Goal: Information Seeking & Learning: Understand process/instructions

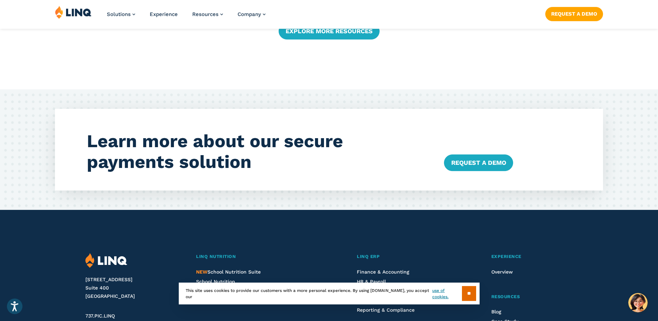
scroll to position [1933, 0]
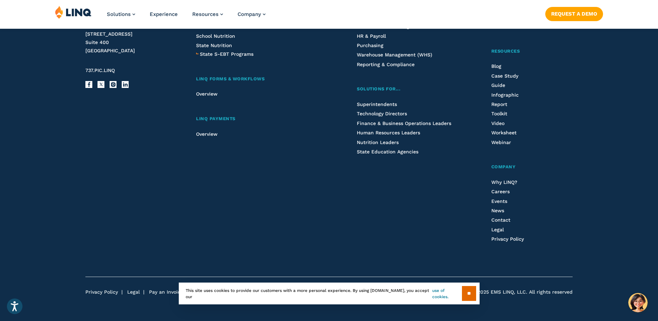
click at [453, 292] on link "use of cookies." at bounding box center [447, 293] width 29 height 12
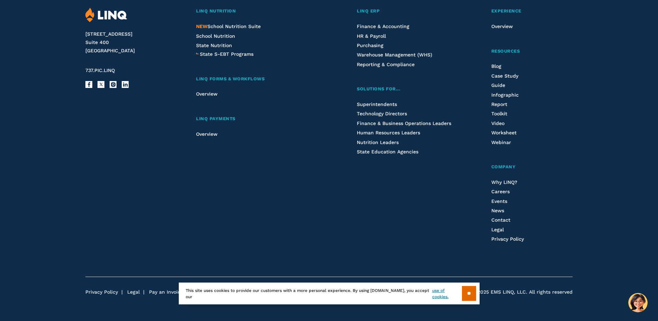
scroll to position [1933, 0]
click at [471, 289] on input "**" at bounding box center [469, 293] width 14 height 15
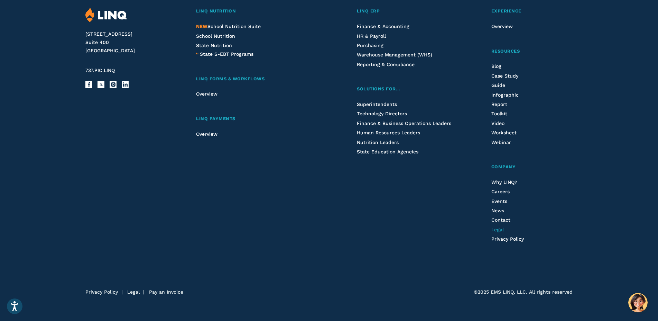
click at [495, 230] on span "Legal" at bounding box center [498, 230] width 12 height 6
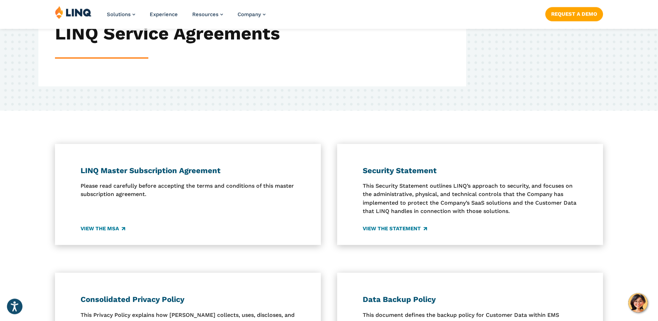
scroll to position [176, 0]
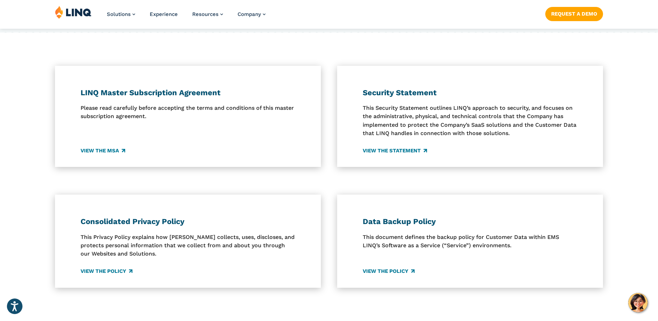
click at [177, 91] on h3 "LINQ Master Subscription Agreement" at bounding box center [188, 93] width 215 height 10
click at [109, 149] on link "View the MSA" at bounding box center [103, 151] width 45 height 8
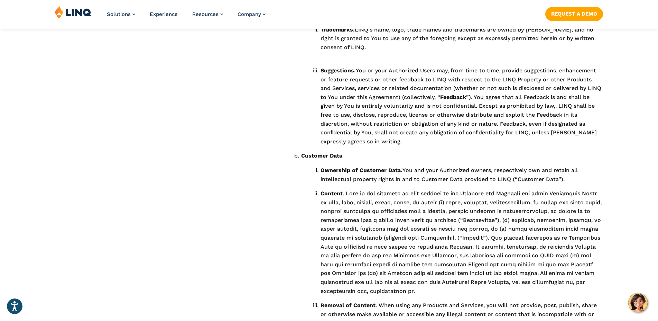
scroll to position [1623, 0]
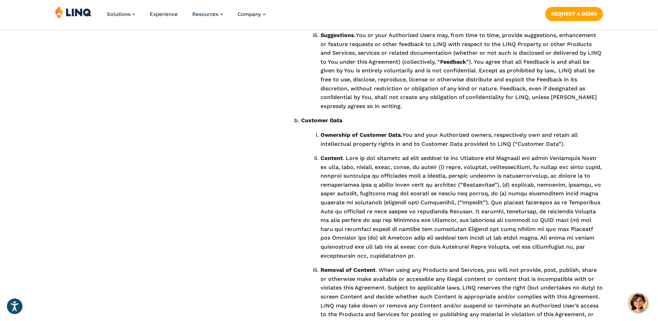
click at [419, 131] on ol "Ownership of Customer Data. You and your Authorized owners, respectively own an…" at bounding box center [457, 237] width 294 height 215
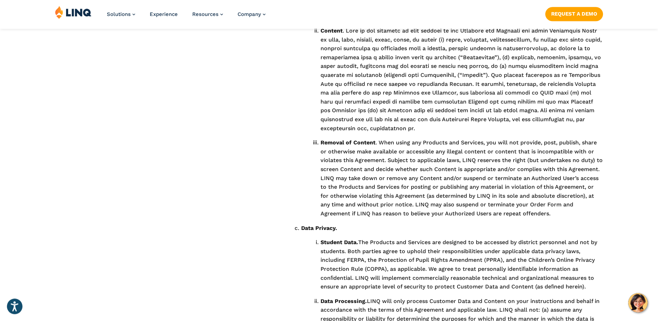
scroll to position [1800, 0]
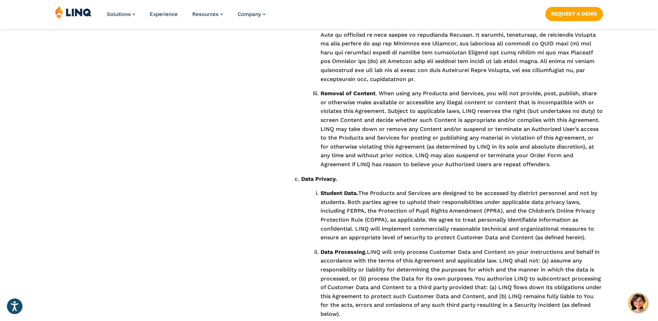
click at [383, 189] on li "Student Data. The Products and Services are designed to be accessed by district…" at bounding box center [462, 215] width 283 height 53
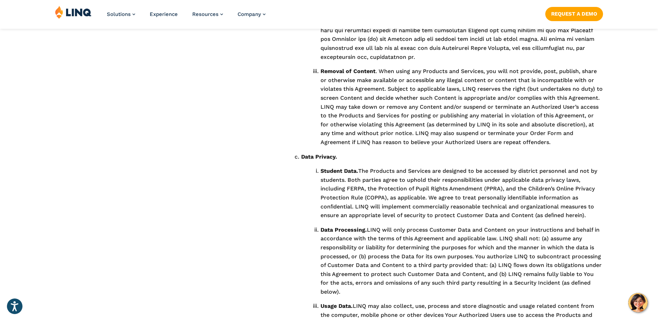
scroll to position [1835, 0]
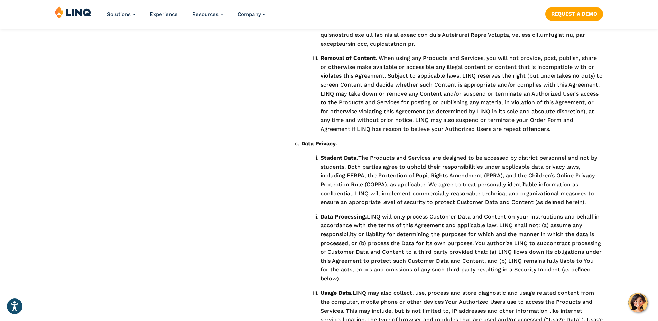
click at [374, 254] on li "Data Processing. LINQ will only process Customer Data and Content on your instr…" at bounding box center [462, 247] width 283 height 71
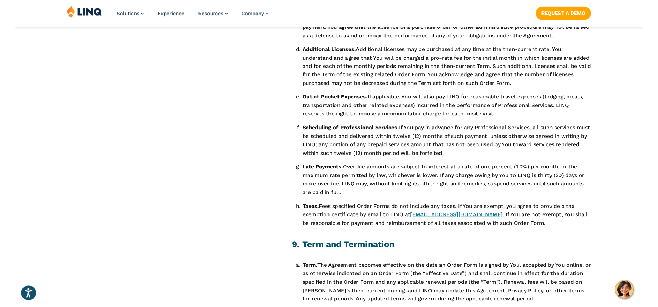
scroll to position [2682, 0]
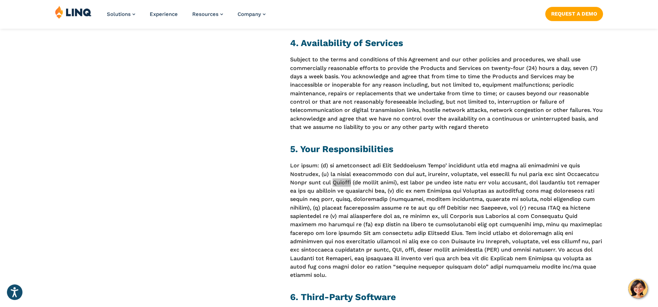
scroll to position [1591, 0]
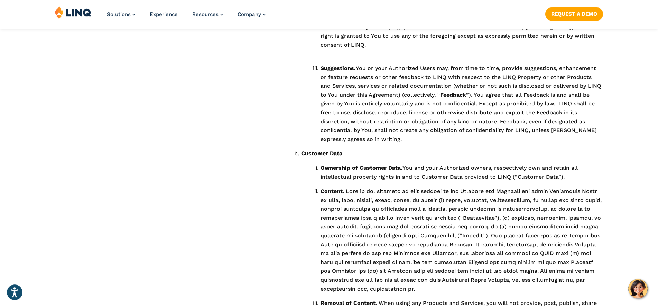
click at [400, 214] on li "Content" at bounding box center [462, 240] width 283 height 106
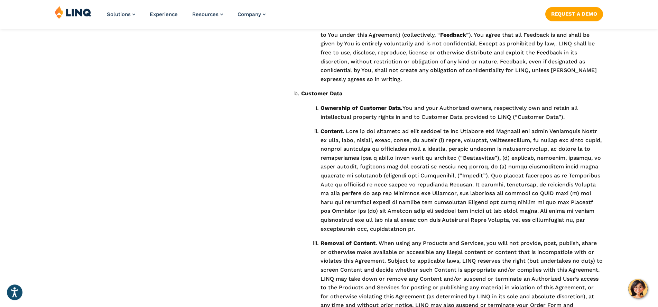
scroll to position [1802, 0]
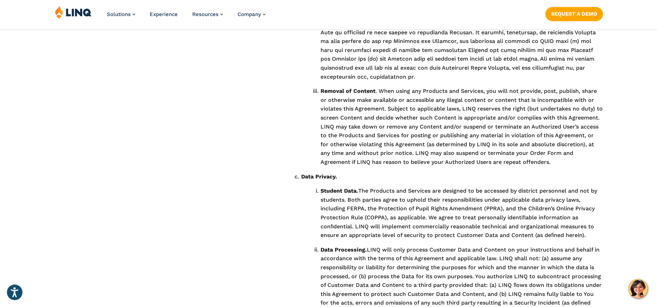
click at [480, 245] on li "Data Processing. LINQ will only process Customer Data and Content on your instr…" at bounding box center [462, 280] width 283 height 71
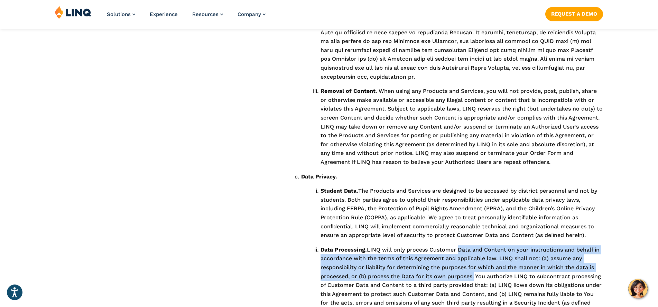
drag, startPoint x: 459, startPoint y: 232, endPoint x: 475, endPoint y: 261, distance: 32.8
click at [475, 261] on li "Data Processing. LINQ will only process Customer Data and Content on your instr…" at bounding box center [462, 280] width 283 height 71
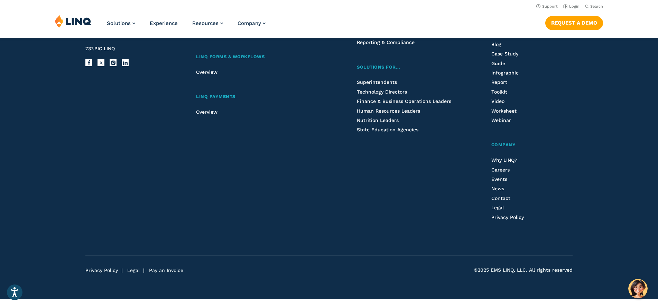
scroll to position [0, 0]
